Goal: Obtain resource: Download file/media

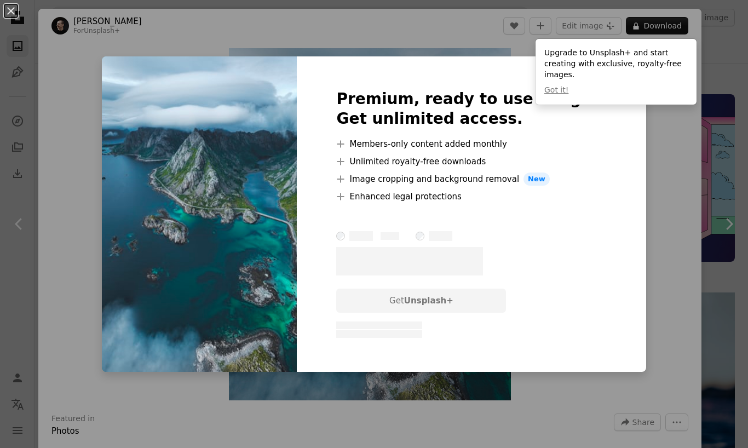
scroll to position [1397, 0]
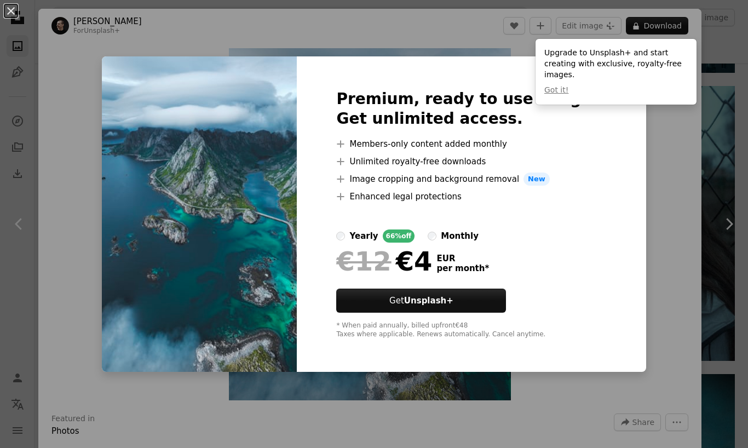
click at [732, 85] on div "An X shape Premium, ready to use images. Get unlimited access. A plus sign Memb…" at bounding box center [374, 224] width 748 height 448
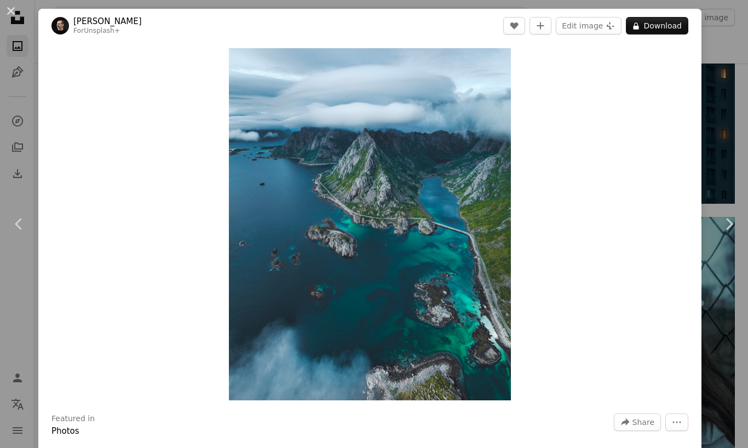
click at [15, 8] on button "An X shape" at bounding box center [10, 10] width 13 height 13
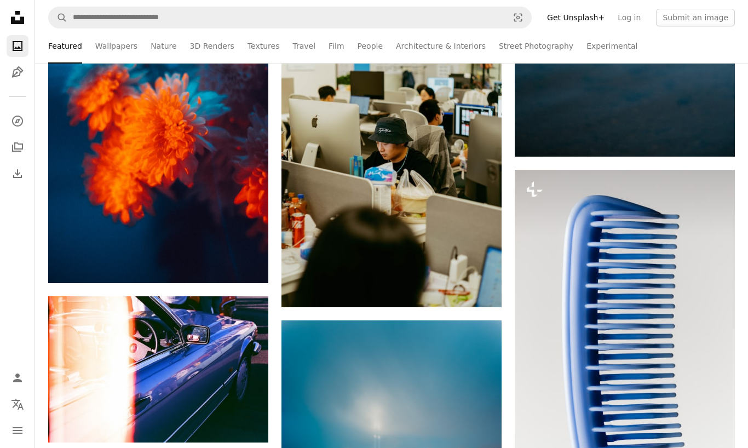
scroll to position [736, 0]
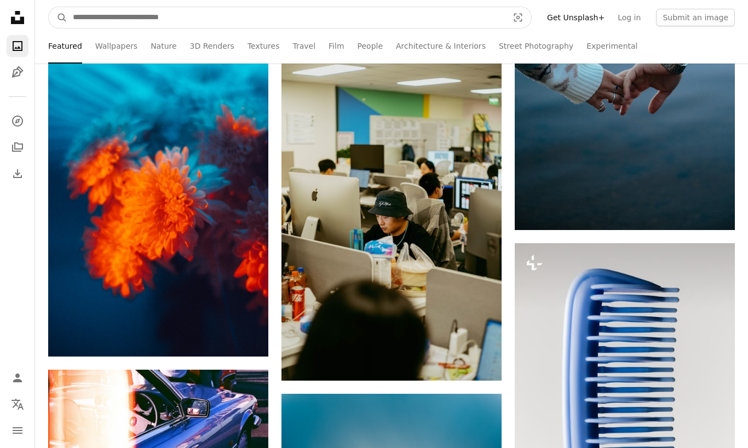
click at [89, 17] on input "Find visuals sitewide" at bounding box center [286, 17] width 438 height 21
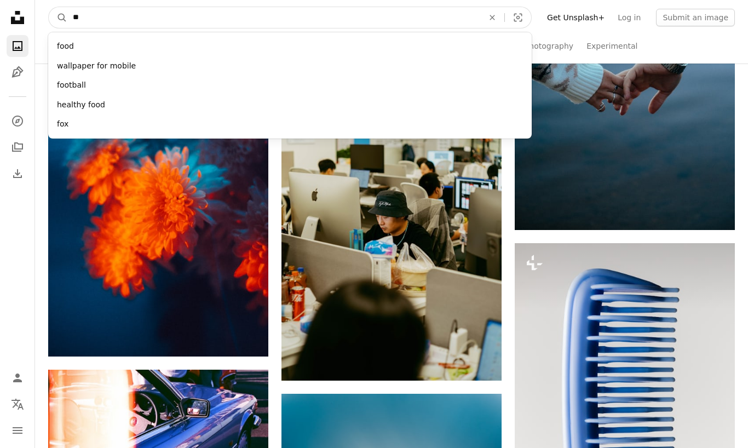
type input "***"
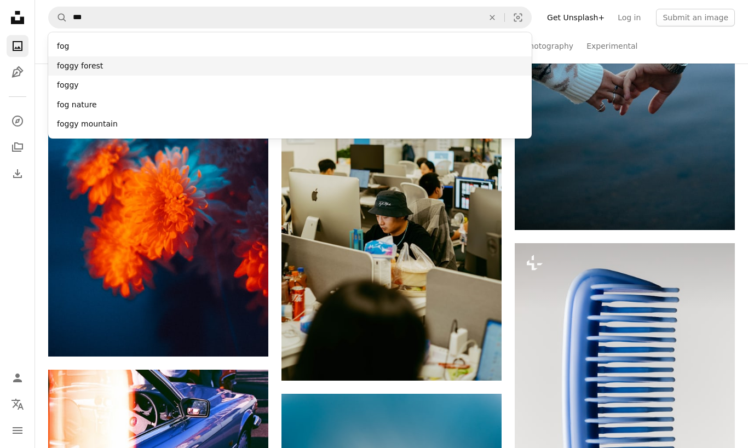
click at [71, 65] on div "foggy forest" at bounding box center [290, 66] width 484 height 20
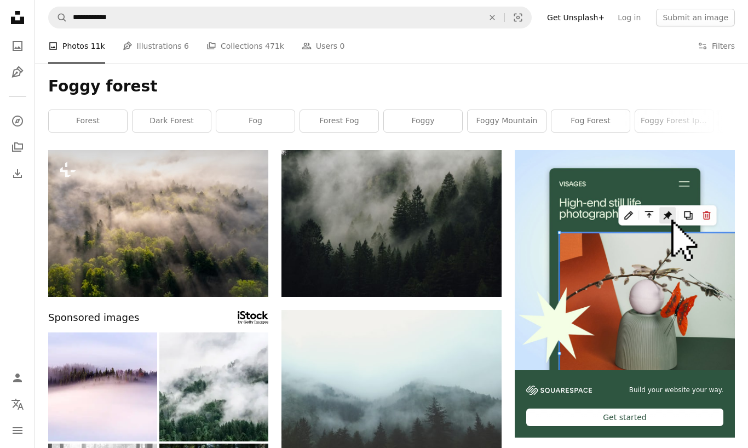
click at [421, 216] on img at bounding box center [392, 223] width 220 height 147
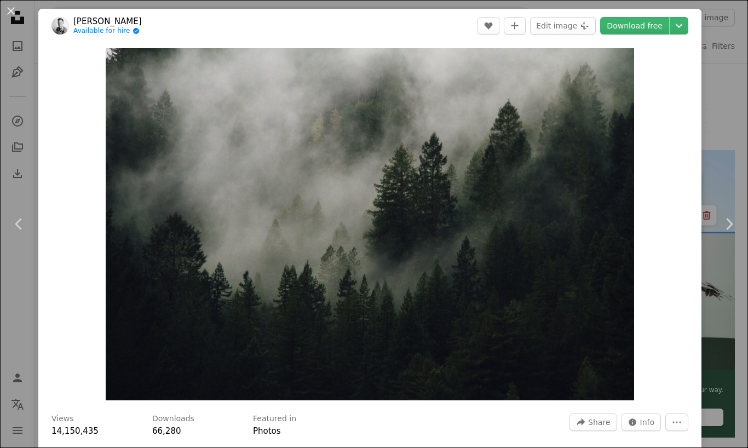
click at [733, 63] on div "An X shape Chevron left Chevron right [PERSON_NAME] Available for hire A checkm…" at bounding box center [374, 224] width 748 height 448
